Goal: Task Accomplishment & Management: Complete application form

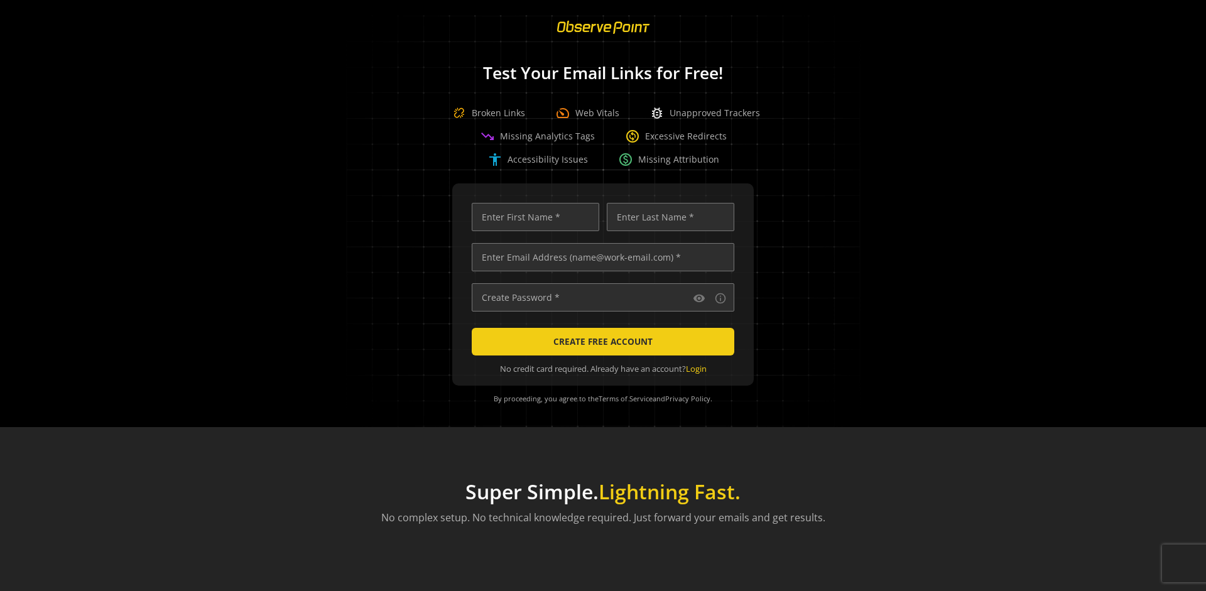
scroll to position [0, 4063]
click at [600, 257] on input "text" at bounding box center [603, 257] width 262 height 28
type input "[EMAIL_ADDRESS][DOMAIN_NAME]"
click at [532, 217] on input "text" at bounding box center [535, 217] width 127 height 28
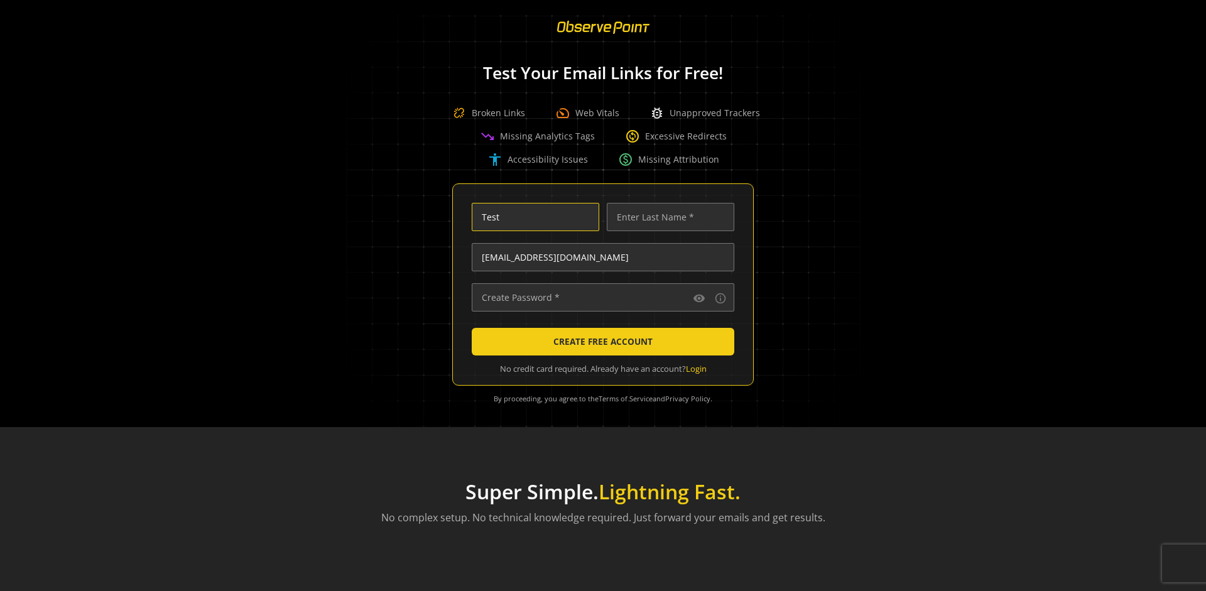
scroll to position [0, 0]
type input "Test"
click at [667, 217] on input "text" at bounding box center [670, 217] width 127 height 28
type input "Test"
click at [600, 297] on input "text" at bounding box center [603, 297] width 262 height 28
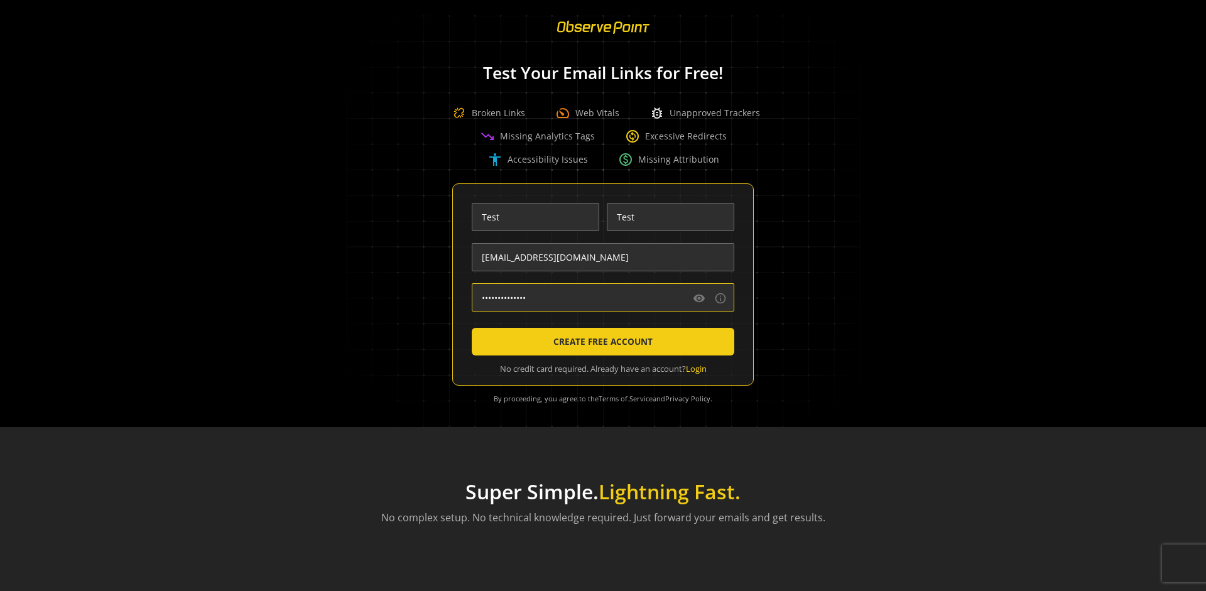
type input "••••••••••••••"
click at [600, 342] on span "CREATE FREE ACCOUNT" at bounding box center [602, 341] width 99 height 23
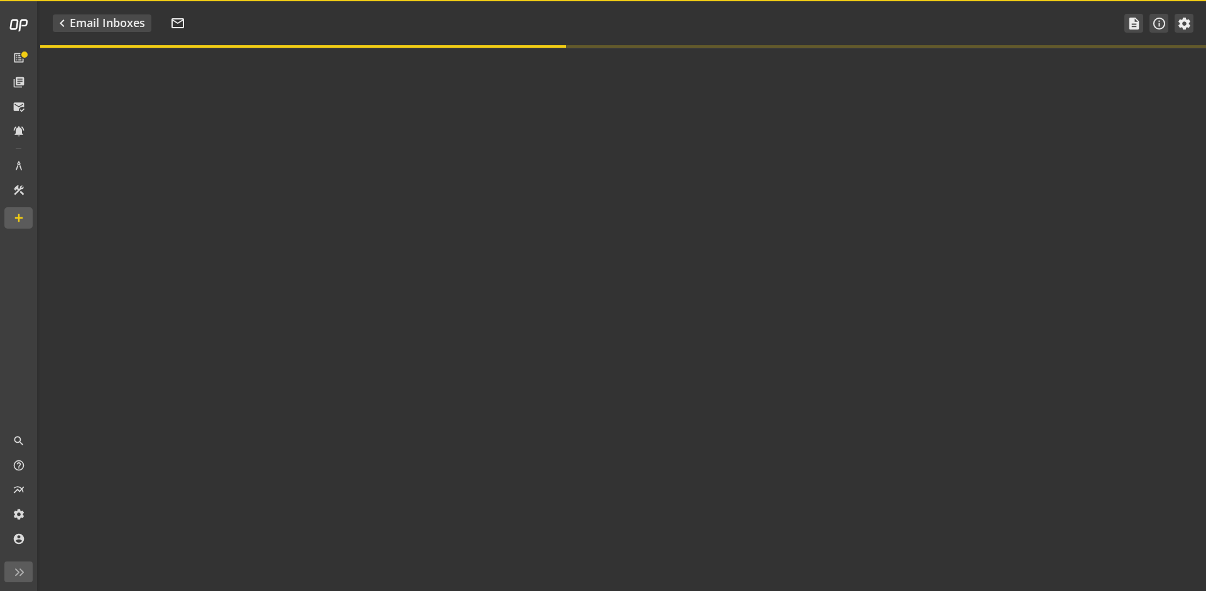
type textarea "Welcome to ObservePoint! This is your default email inbox for testing."
